Goal: Transaction & Acquisition: Subscribe to service/newsletter

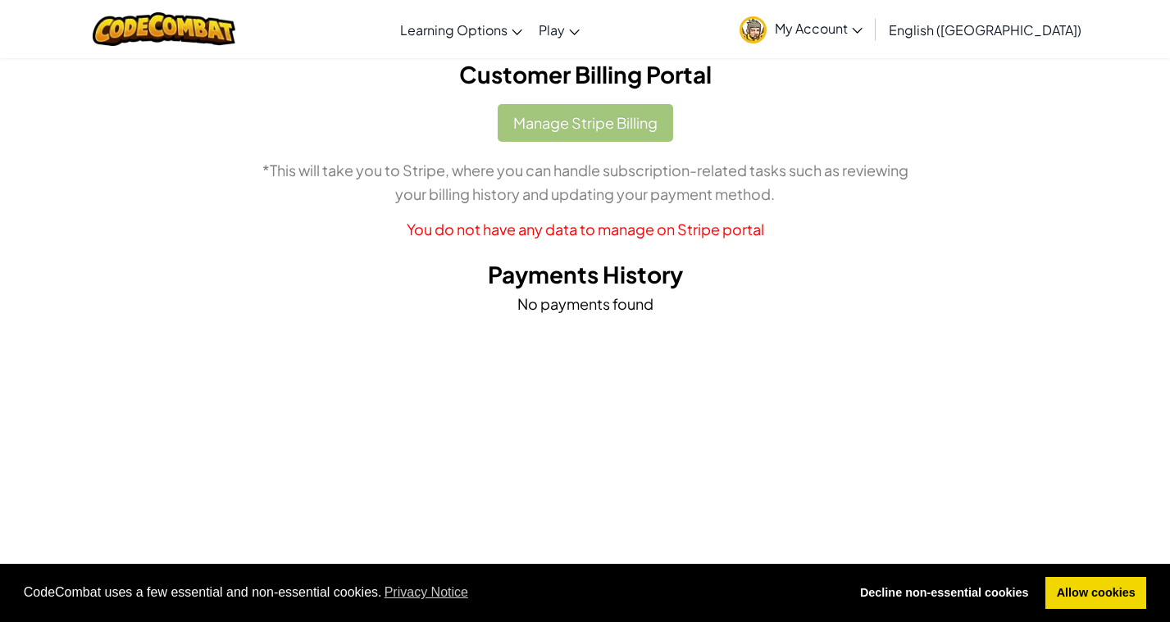
click at [863, 26] on span "My Account" at bounding box center [819, 28] width 88 height 17
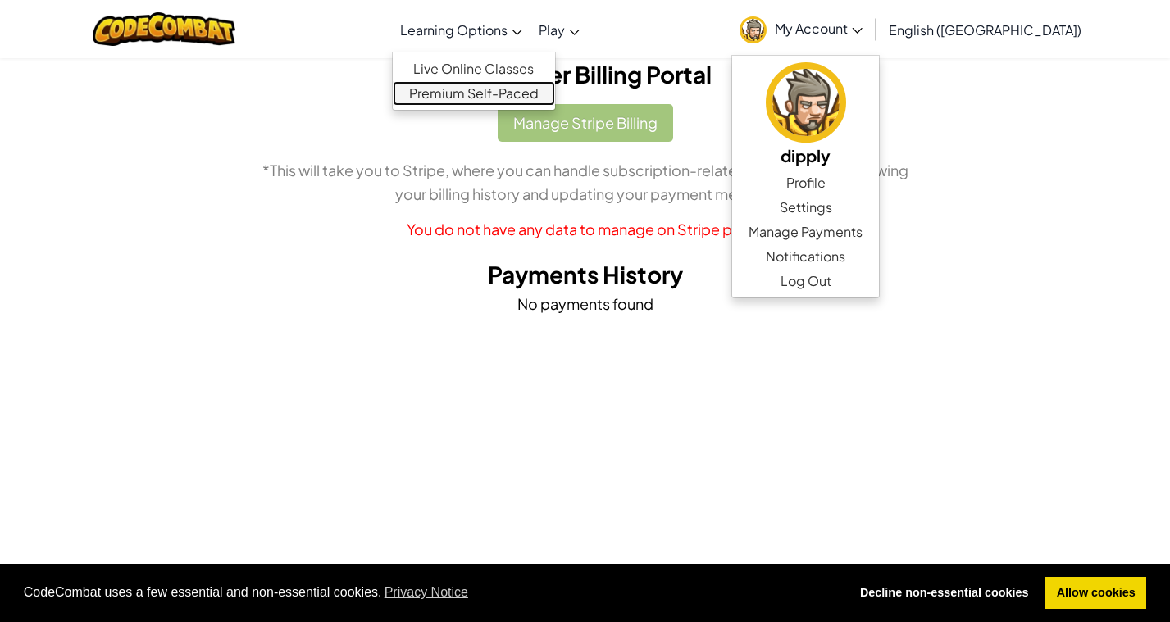
click at [513, 103] on link "Premium Self-Paced" at bounding box center [474, 93] width 162 height 25
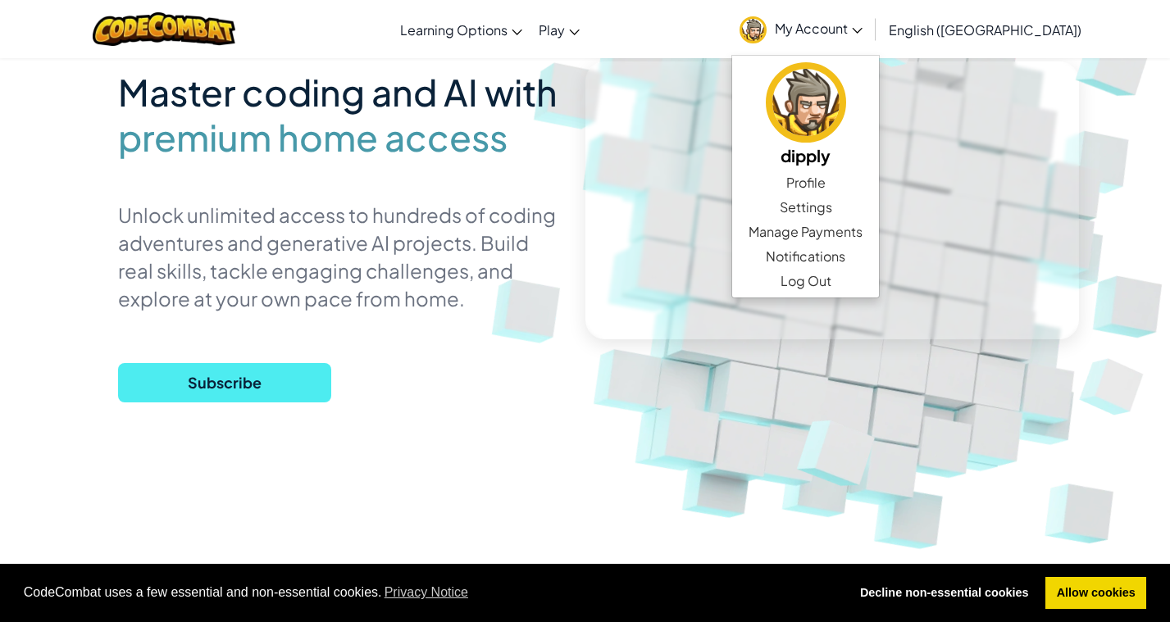
scroll to position [136, 0]
click at [237, 388] on span "Subscribe" at bounding box center [224, 381] width 213 height 39
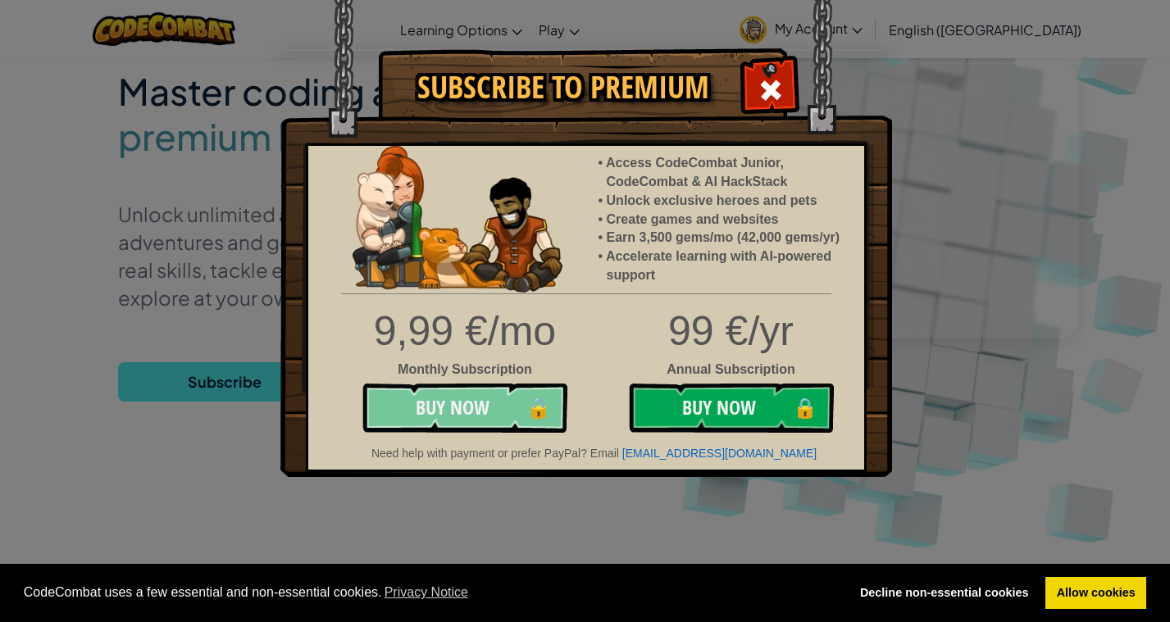
click at [461, 402] on button "Buy Now 🔒" at bounding box center [464, 408] width 205 height 49
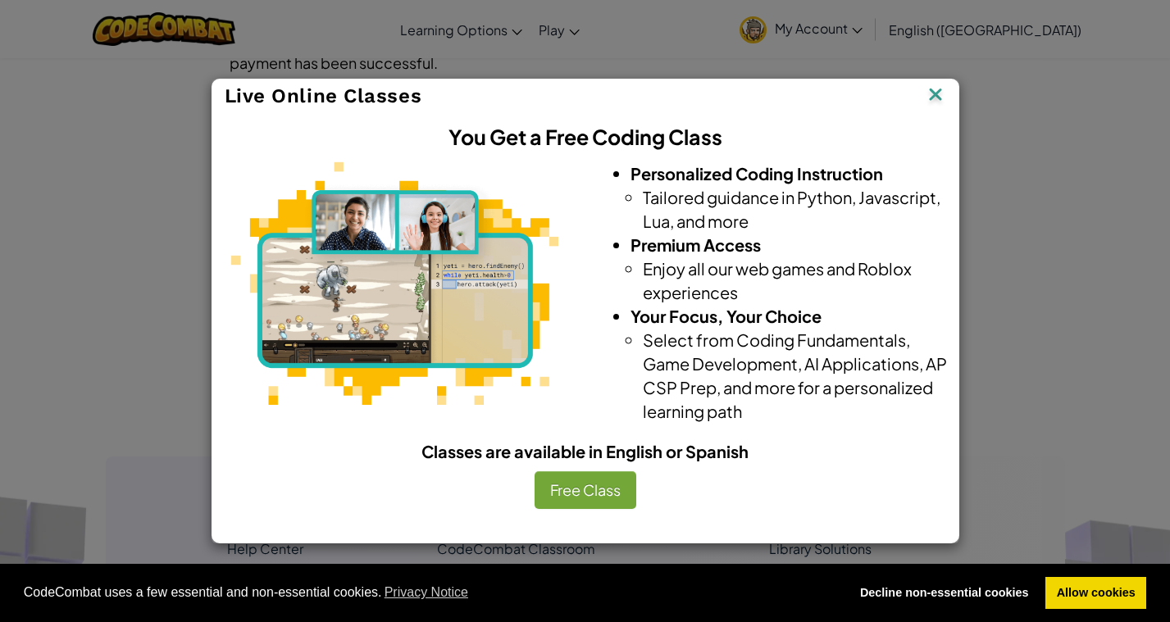
scroll to position [134, 0]
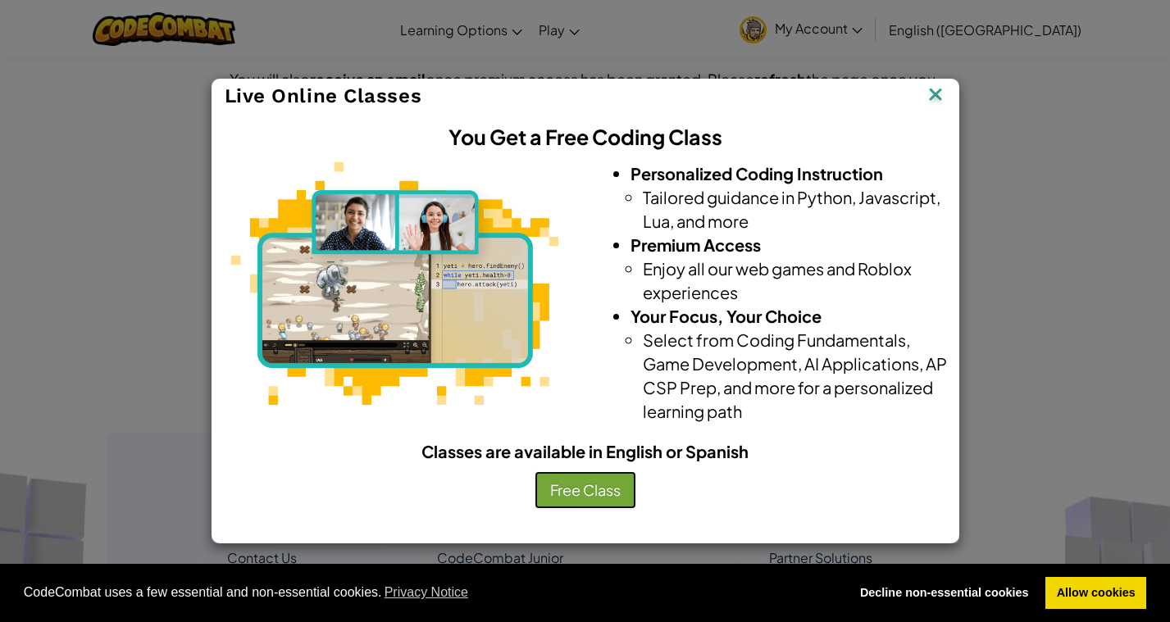
click at [583, 488] on button "Free Class" at bounding box center [586, 491] width 102 height 38
click at [937, 98] on img at bounding box center [935, 96] width 21 height 25
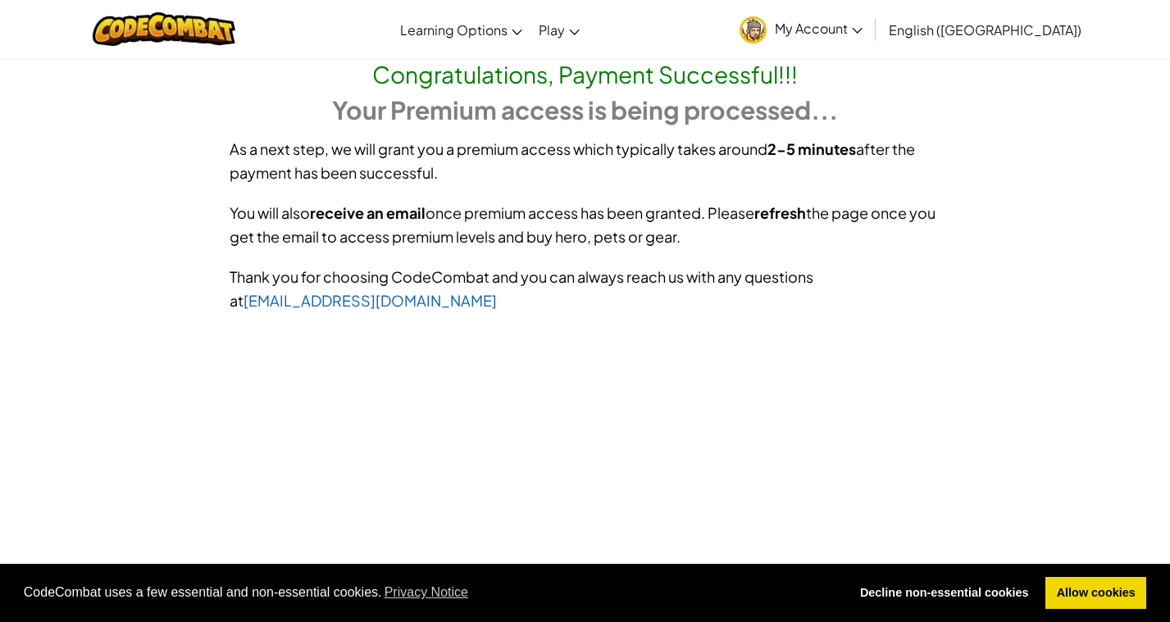
scroll to position [17, 0]
